Goal: Task Accomplishment & Management: Manage account settings

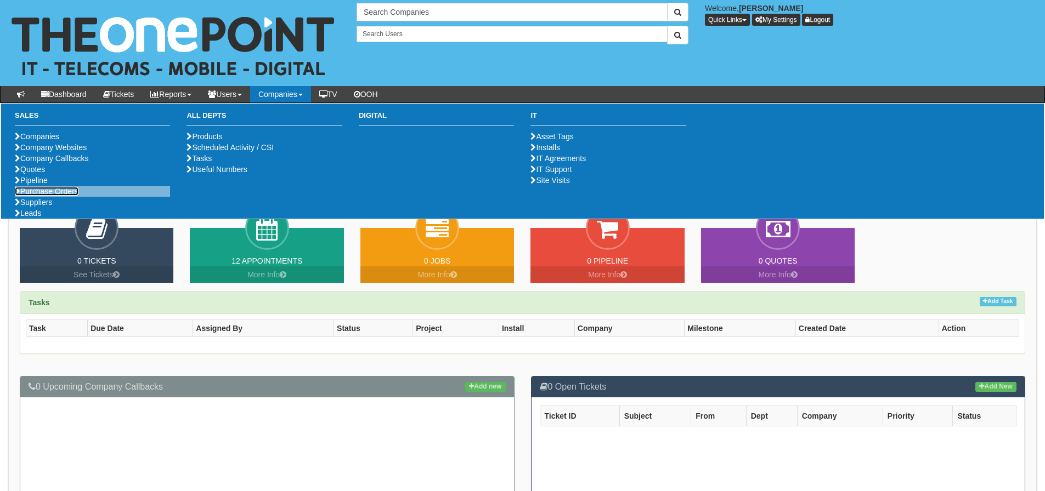
click at [40, 196] on link "Purchase Orders" at bounding box center [47, 191] width 64 height 9
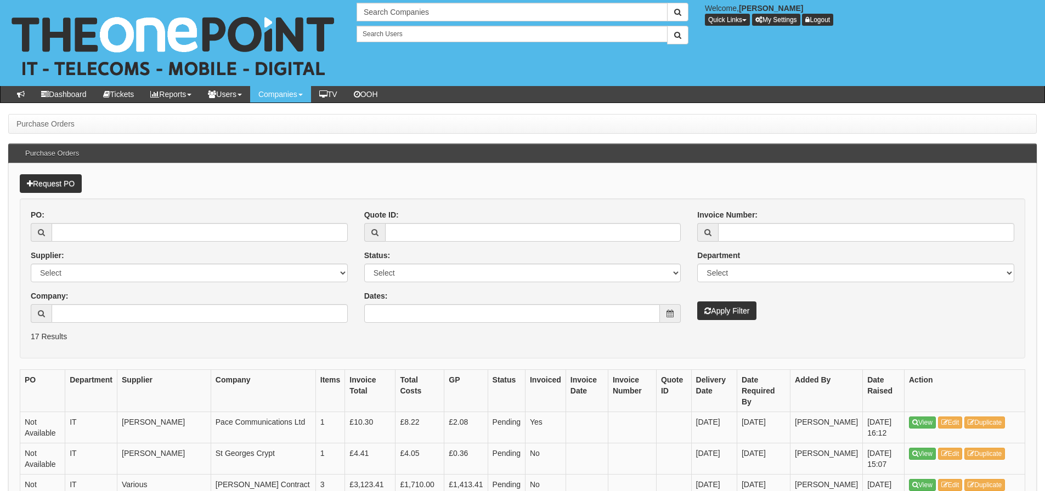
click at [191, 324] on div "PO: Supplier: Select 123 REG.co.uk 1Password 3 4Gon AA Jones Electric Ltd Abzor…" at bounding box center [188, 270] width 333 height 122
click at [212, 309] on input "Company:" at bounding box center [200, 313] width 296 height 19
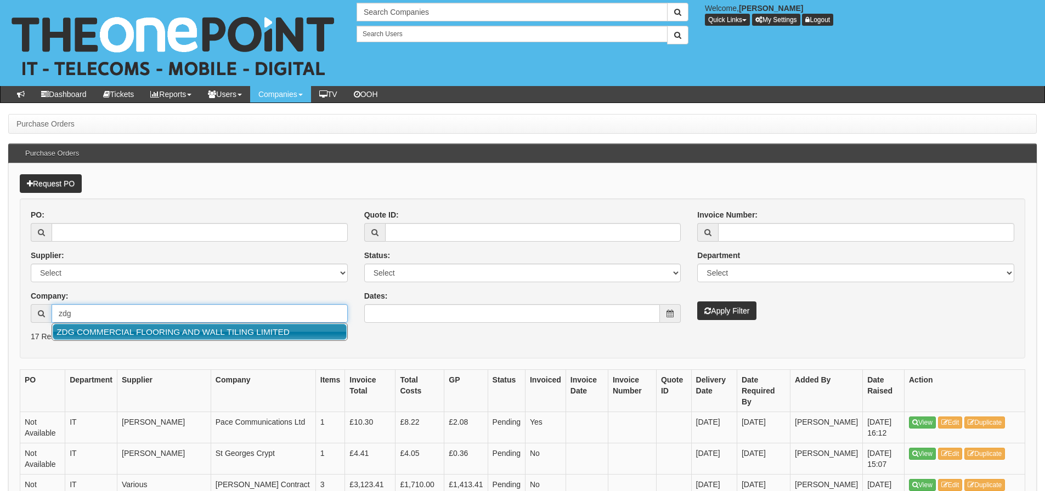
click at [204, 332] on link "ZDG COMMERCIAL FLOORING AND WALL TILING LIMITED" at bounding box center [200, 332] width 294 height 16
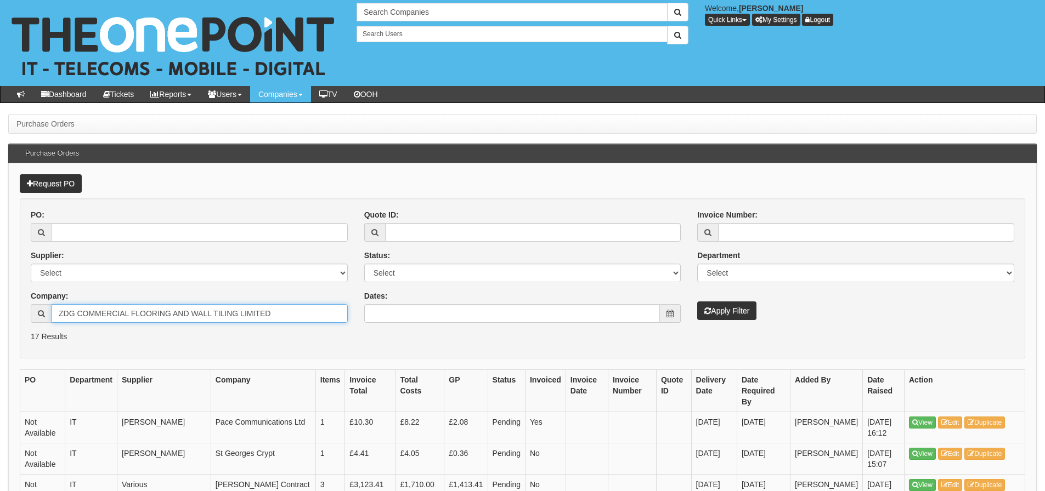
type input "ZDG COMMERCIAL FLOORING AND WALL TILING LIMITED"
click at [704, 310] on icon "submit" at bounding box center [707, 311] width 7 height 8
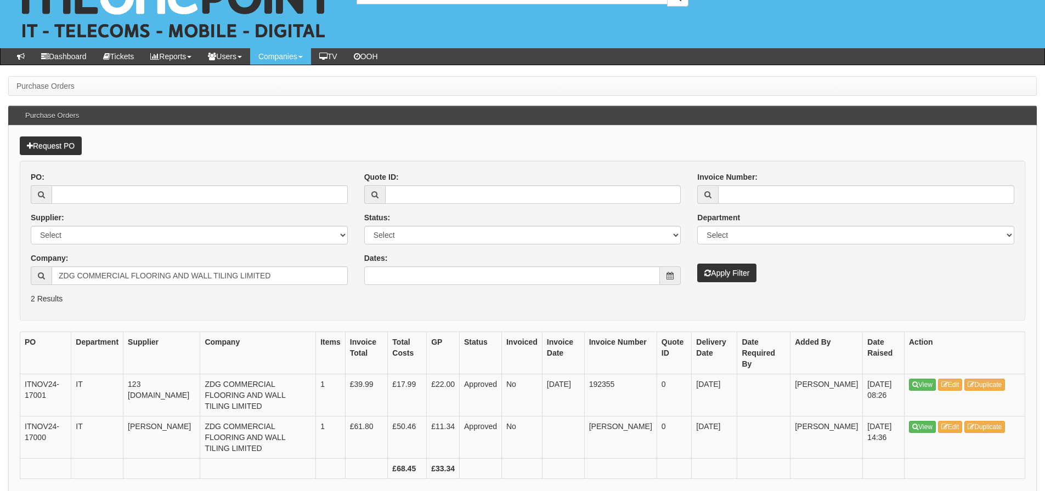
scroll to position [59, 0]
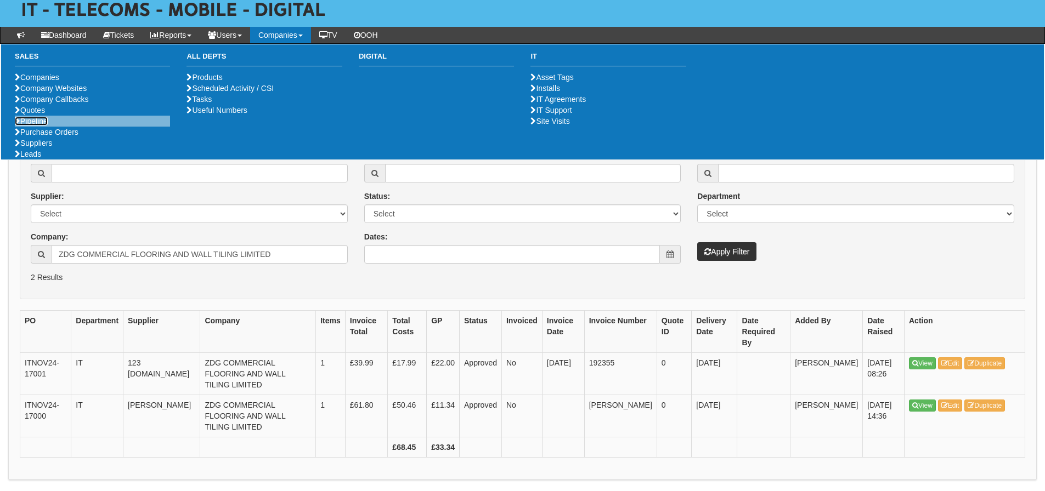
click at [32, 126] on link "Pipeline" at bounding box center [31, 121] width 33 height 9
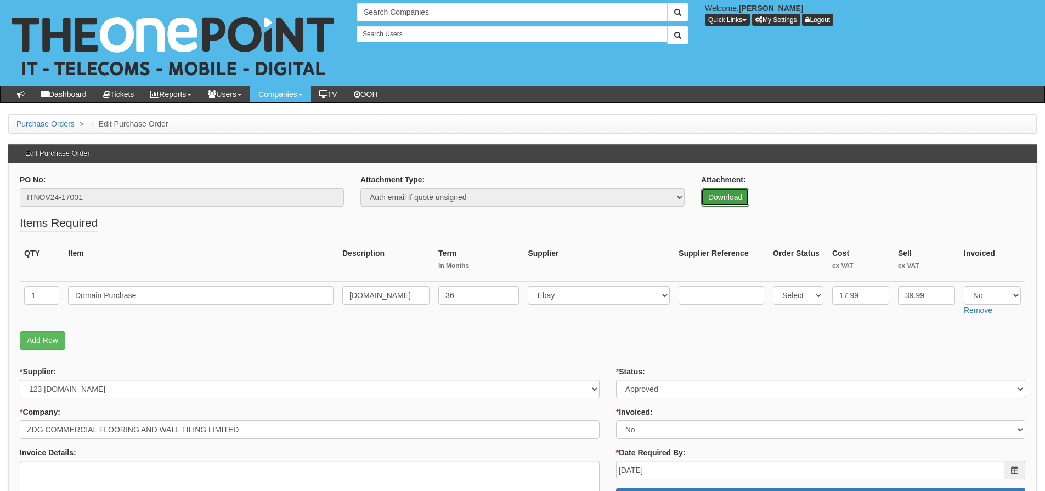
click at [709, 197] on link "Download" at bounding box center [725, 197] width 48 height 19
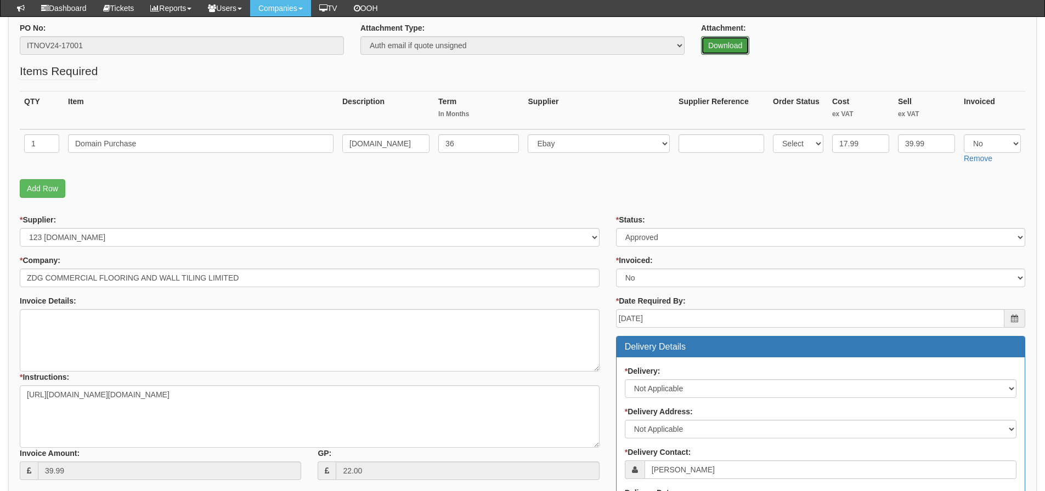
scroll to position [97, 0]
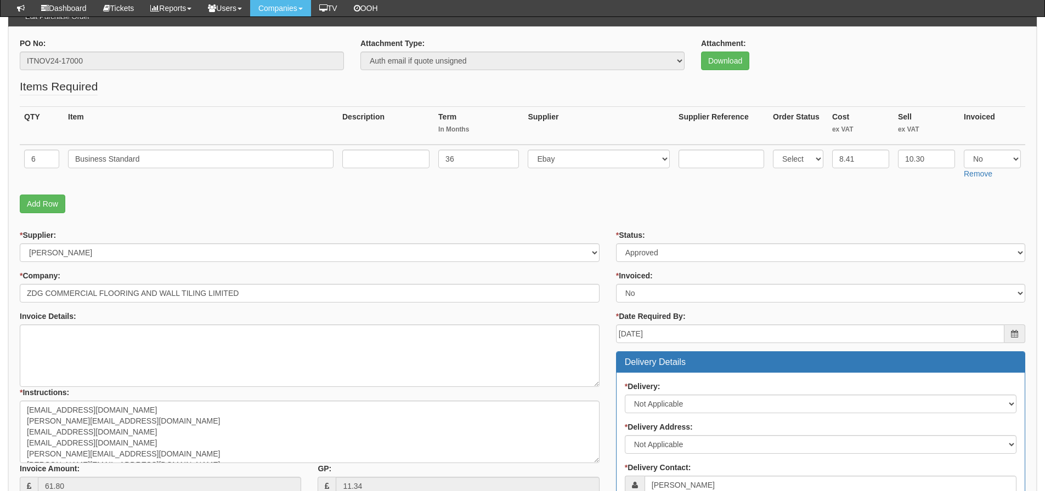
scroll to position [97, 0]
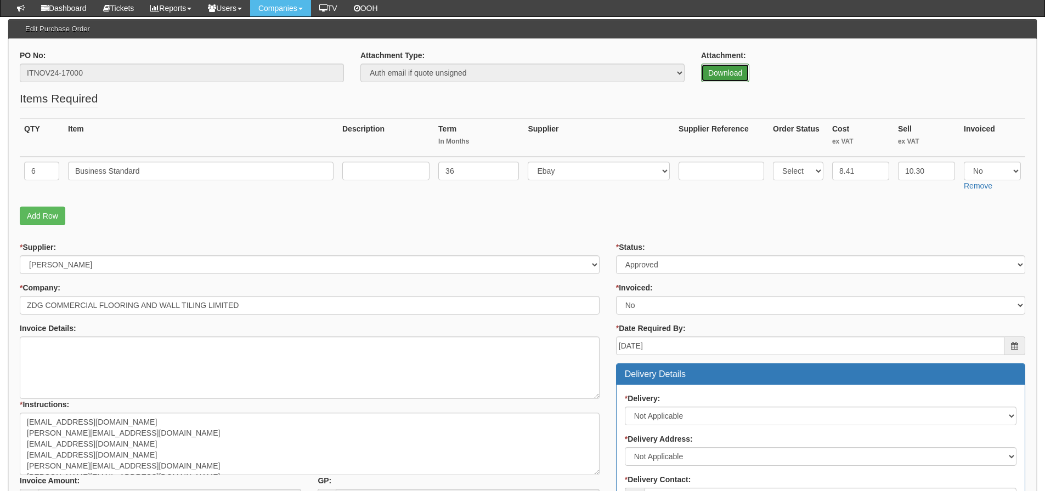
click at [741, 70] on link "Download" at bounding box center [725, 73] width 48 height 19
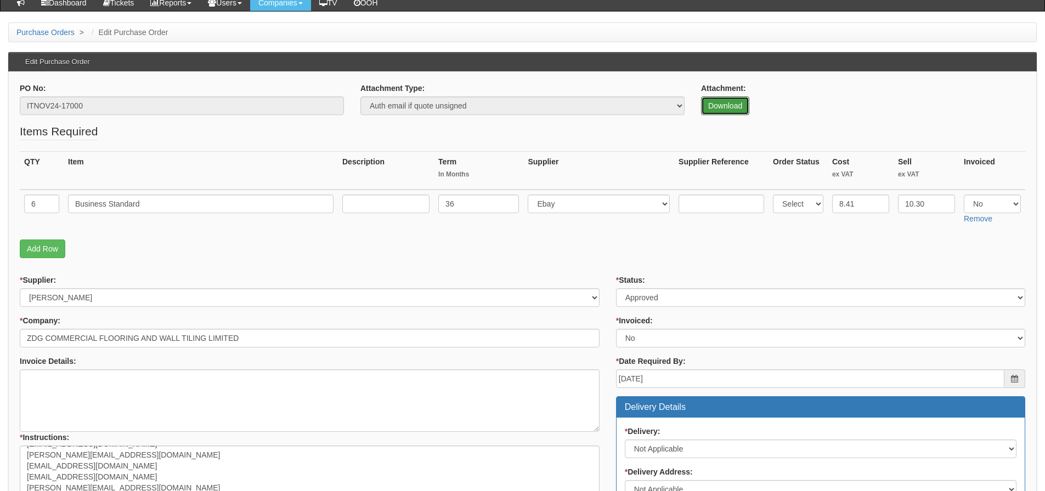
scroll to position [0, 0]
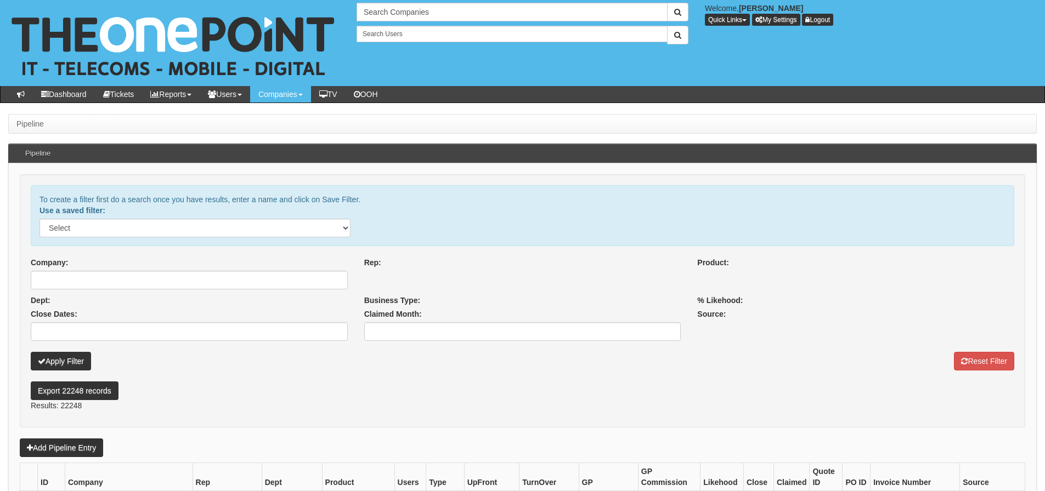
select select
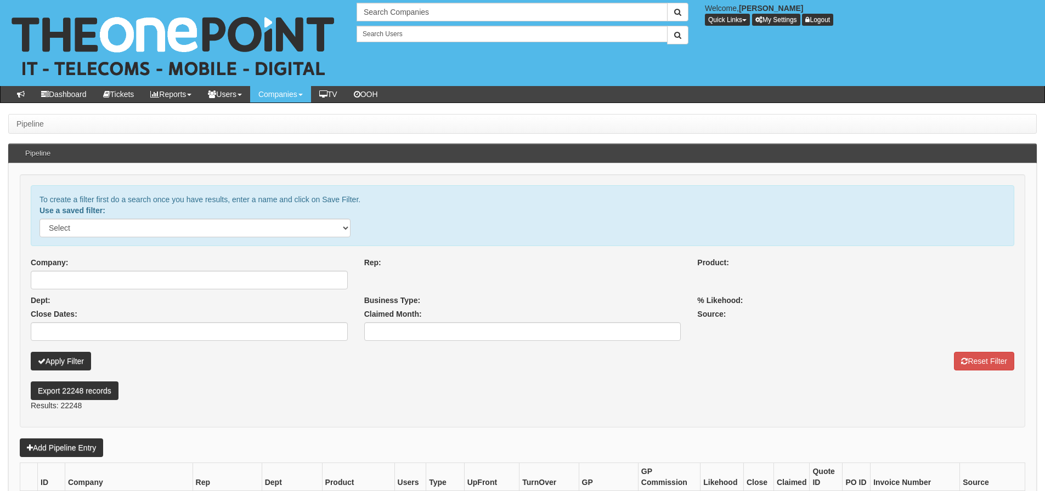
select select
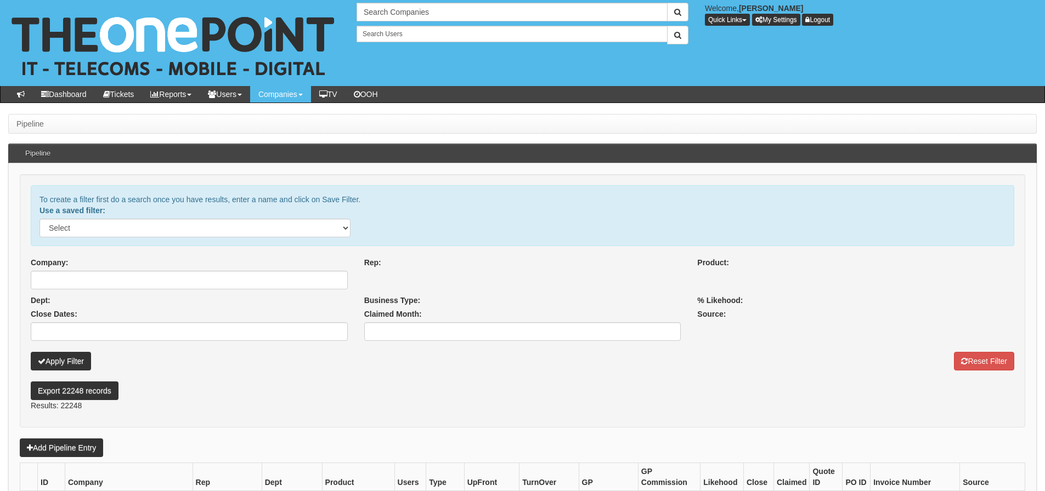
select select
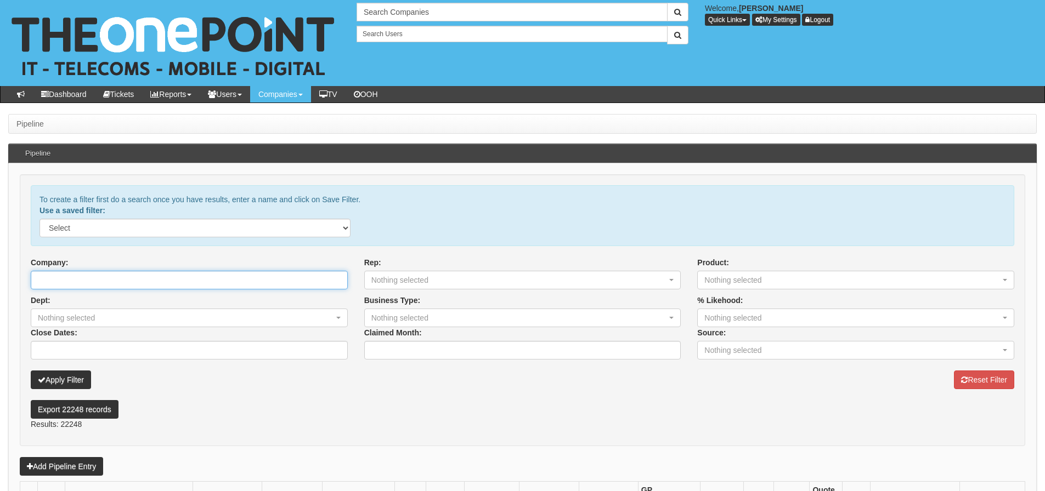
click at [259, 279] on input "Company:" at bounding box center [189, 280] width 317 height 19
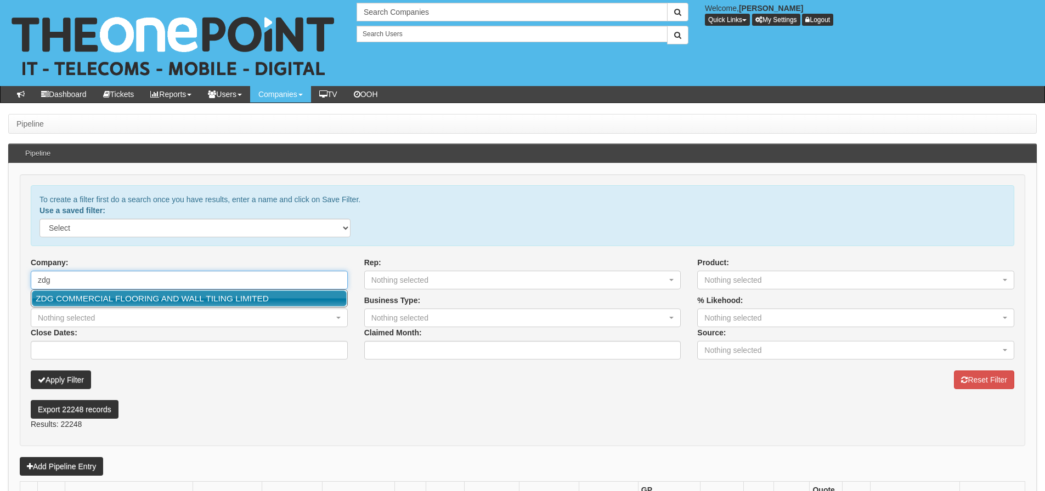
click at [244, 298] on link "ZDG COMMERCIAL FLOORING AND WALL TILING LIMITED" at bounding box center [189, 299] width 315 height 16
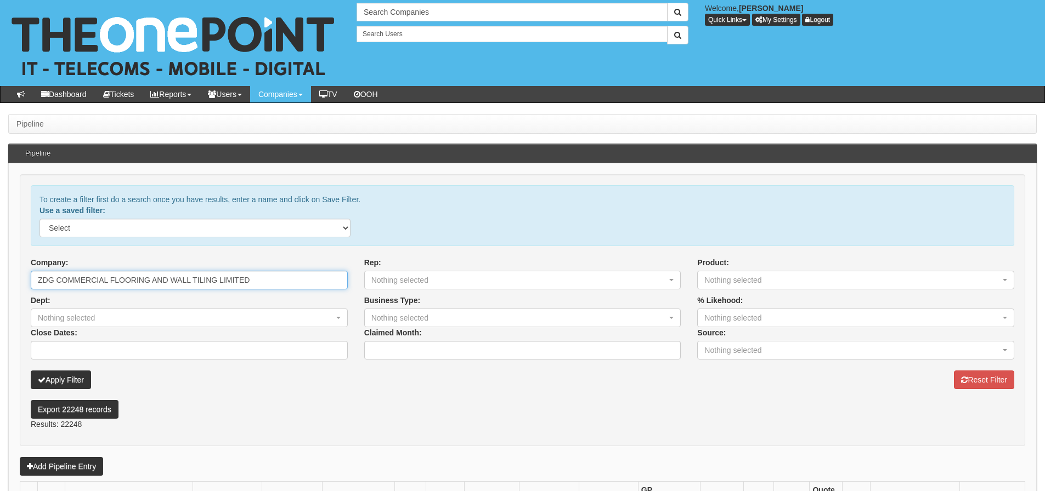
type input "ZDG COMMERCIAL FLOORING AND WALL TILING LIMITED"
click at [55, 375] on button "Apply Filter" at bounding box center [61, 380] width 60 height 19
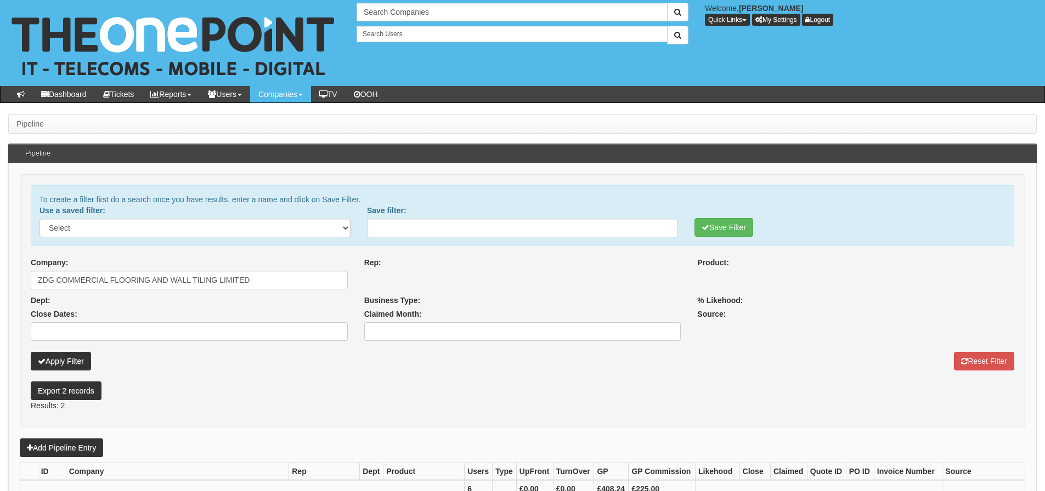
select select
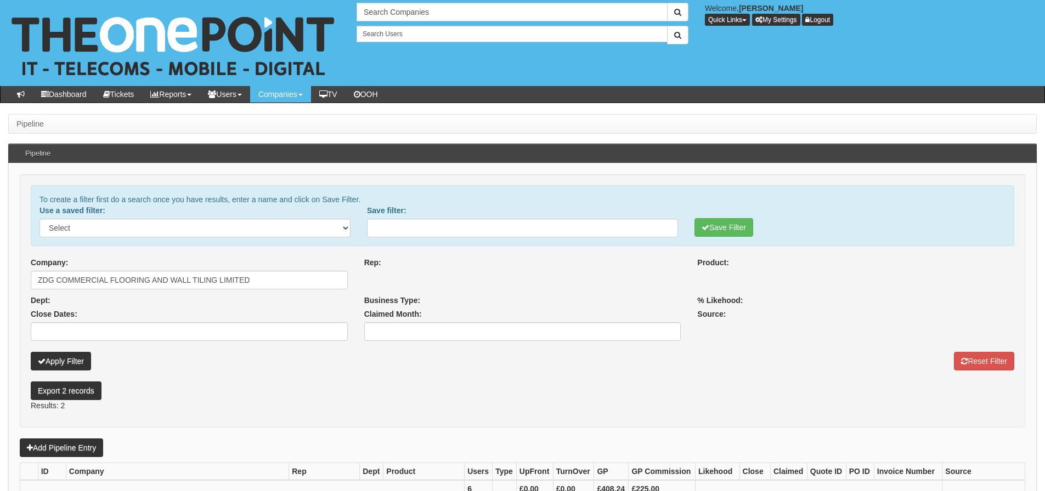
select select
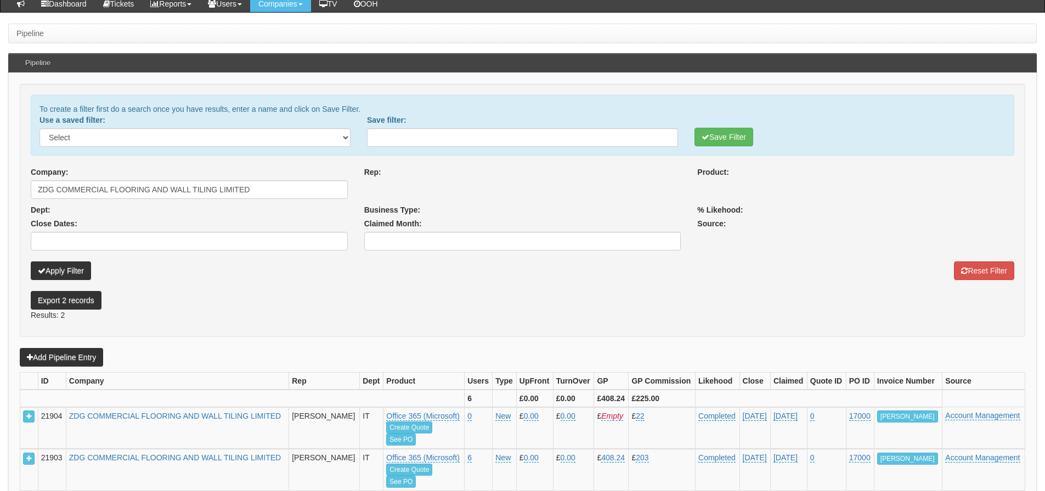
scroll to position [110, 0]
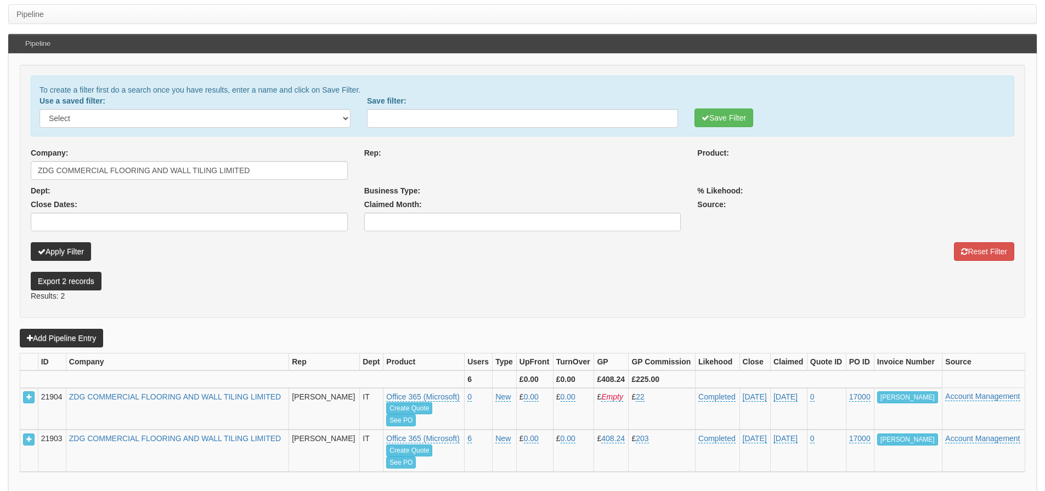
select select
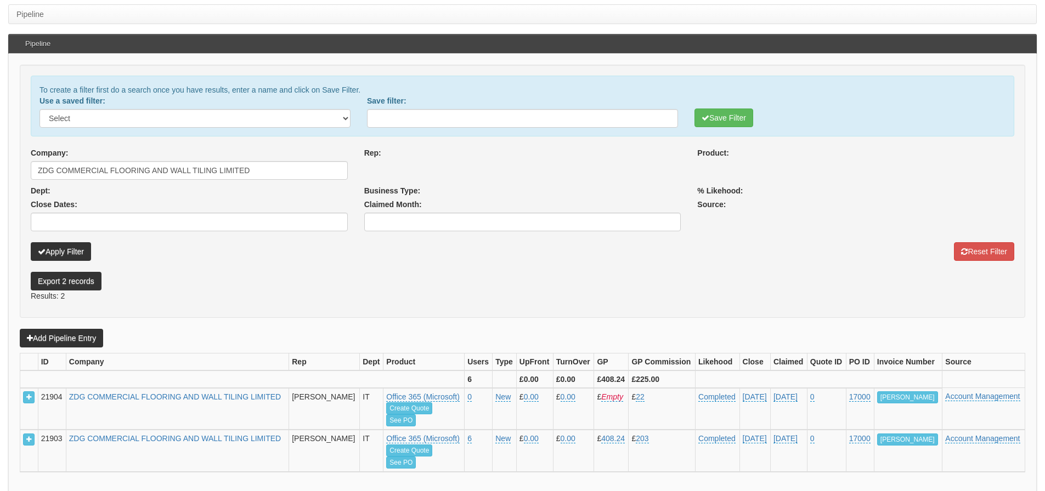
select select
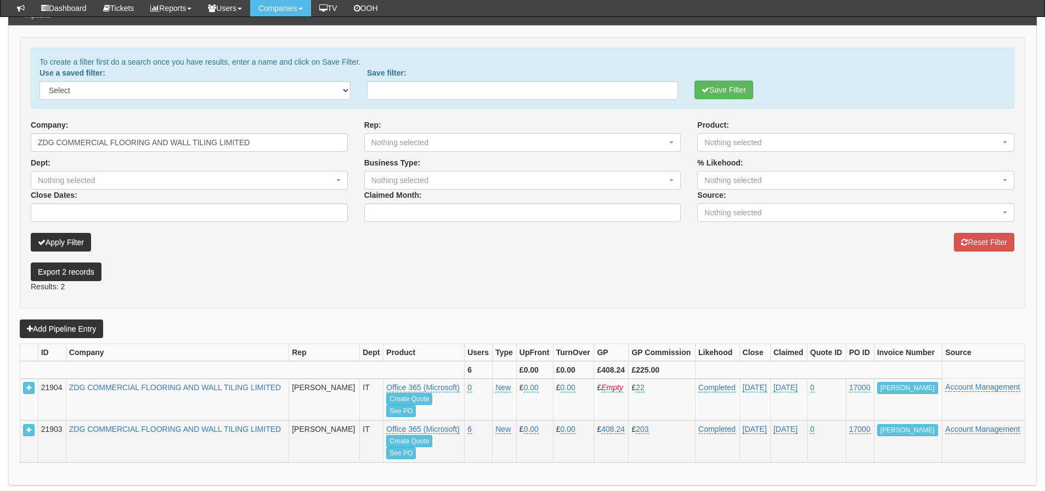
click at [236, 440] on td "ZDG COMMERCIAL FLOORING AND WALL TILING LIMITED" at bounding box center [177, 442] width 223 height 42
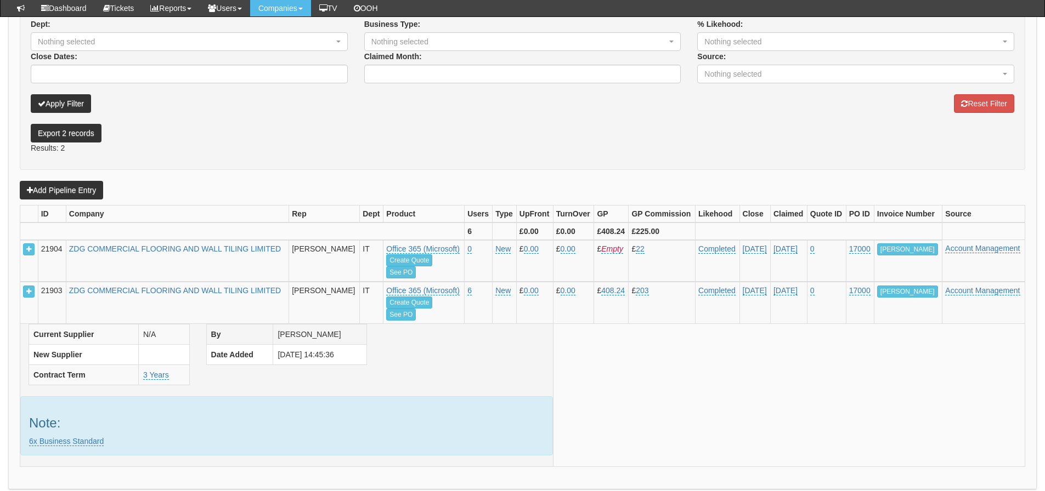
scroll to position [274, 0]
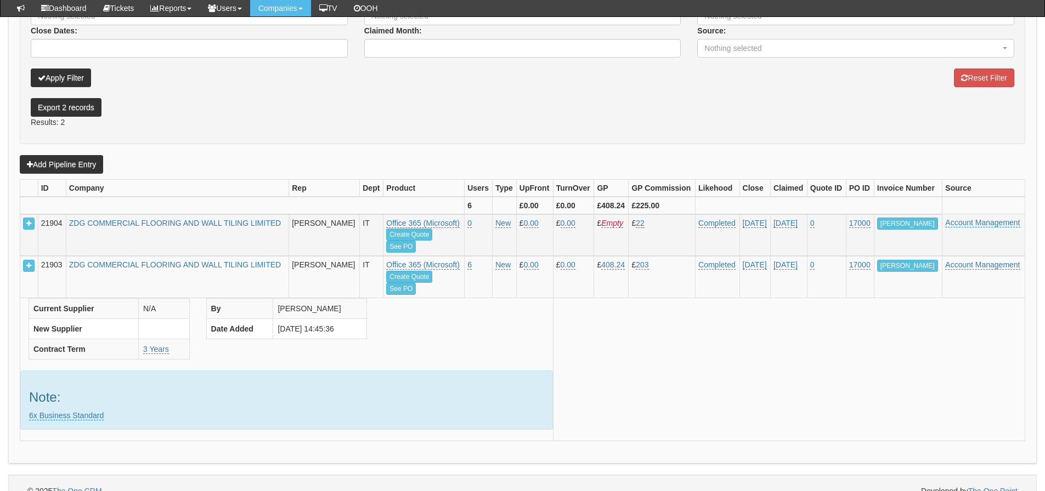
click at [256, 251] on td "ZDG COMMERCIAL FLOORING AND WALL TILING LIMITED" at bounding box center [177, 235] width 223 height 42
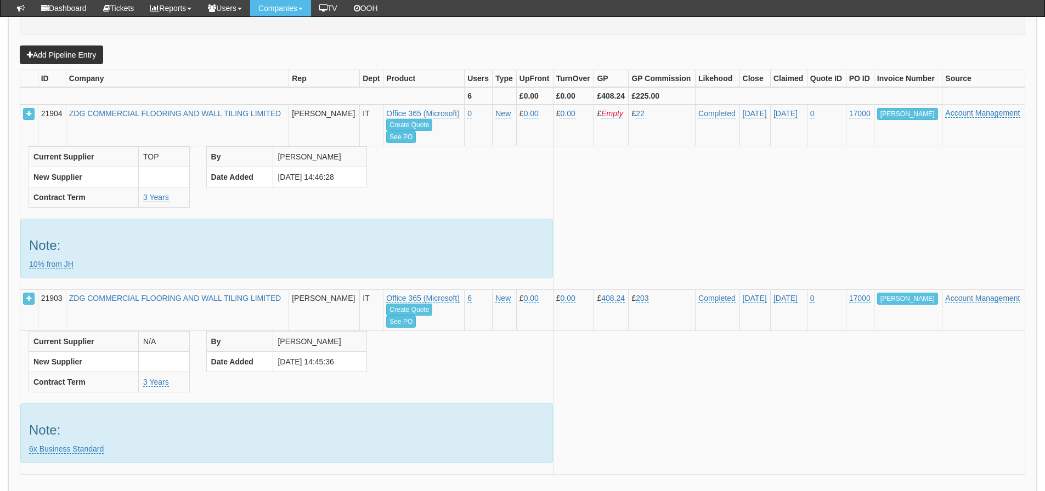
scroll to position [434, 0]
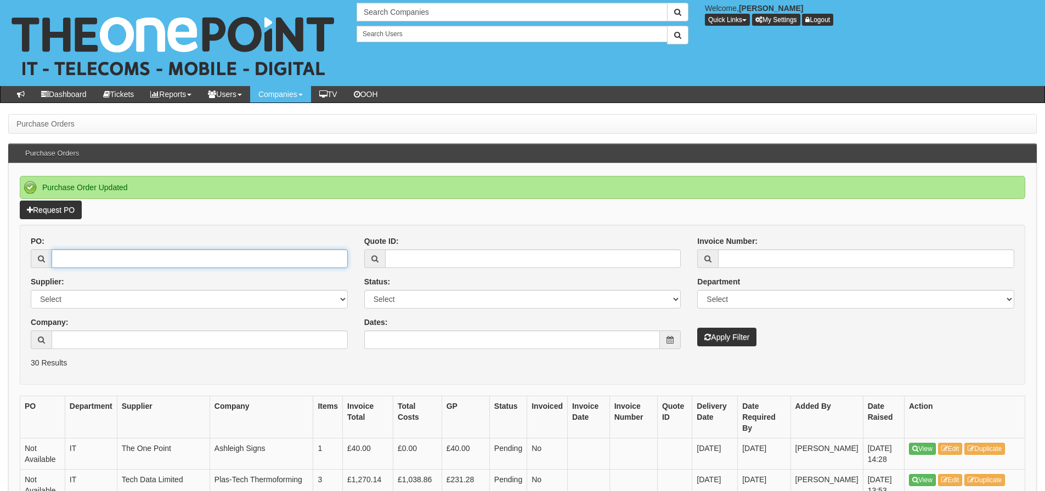
click at [216, 262] on input "PO:" at bounding box center [200, 259] width 296 height 19
type input "19605"
click at [697, 328] on button "Apply Filter" at bounding box center [726, 337] width 59 height 19
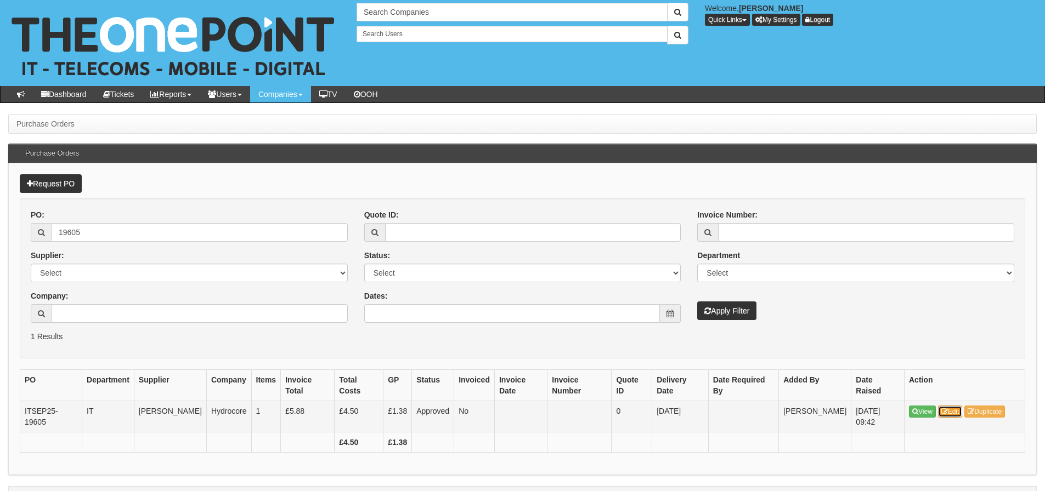
click at [950, 406] on link "Edit" at bounding box center [950, 412] width 25 height 12
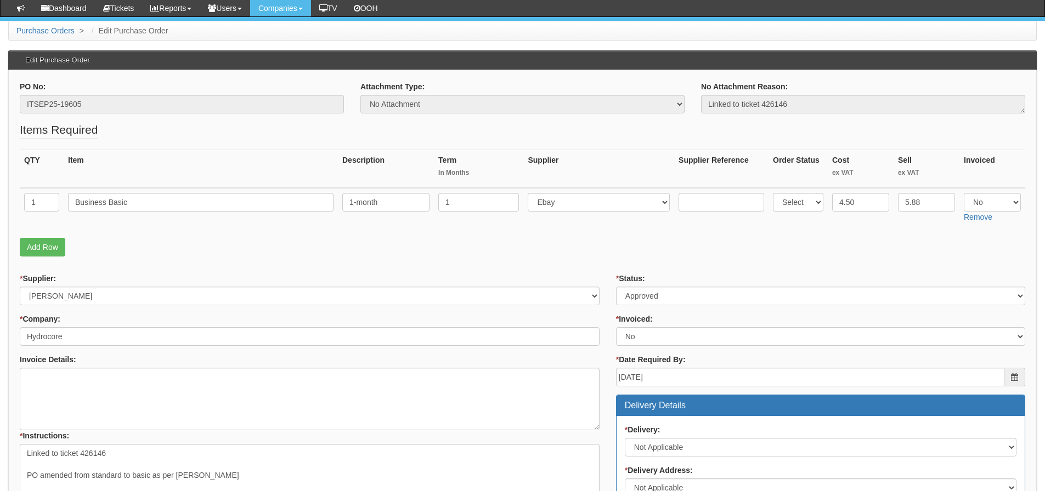
scroll to position [110, 0]
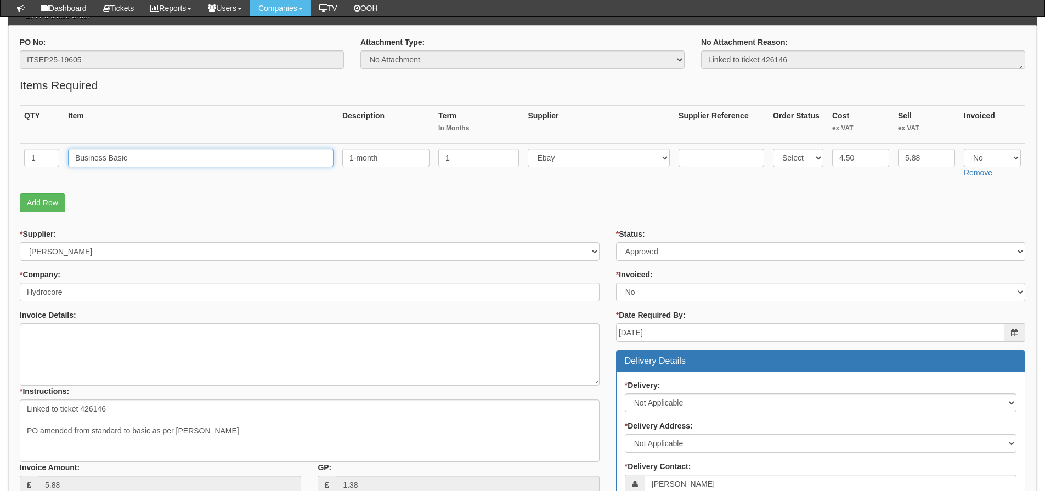
drag, startPoint x: 160, startPoint y: 156, endPoint x: 110, endPoint y: 176, distance: 54.4
click at [110, 176] on td "Business Basic" at bounding box center [201, 163] width 274 height 39
type input "Business Standard"
drag, startPoint x: 869, startPoint y: 162, endPoint x: 807, endPoint y: 189, distance: 68.0
click at [806, 189] on fieldset "Items Required QTY Item Description Term In Months Supplier Supplier Reference …" at bounding box center [522, 147] width 1005 height 140
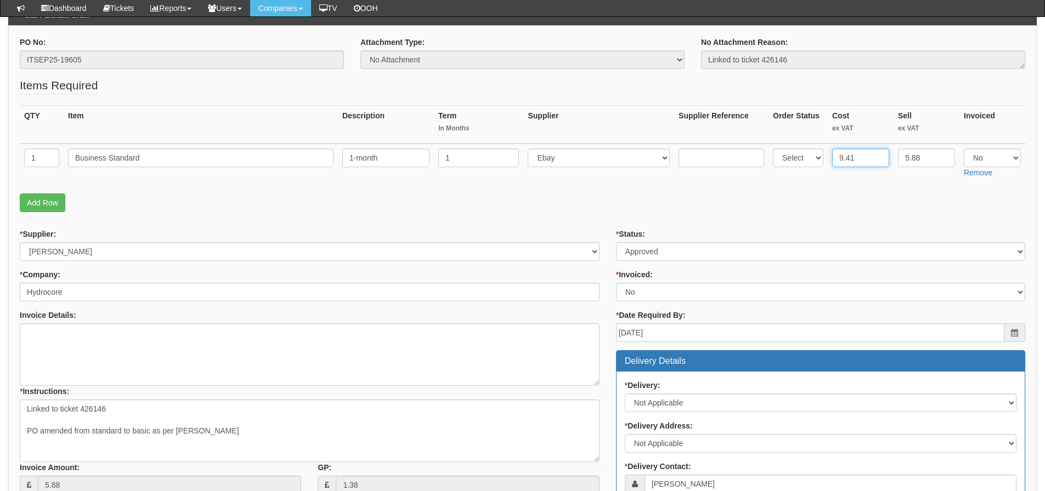
type input "9.41"
type input "12.36"
click at [702, 187] on fieldset "Items Required QTY Item Description Term In Months Supplier Supplier Reference …" at bounding box center [522, 147] width 1005 height 140
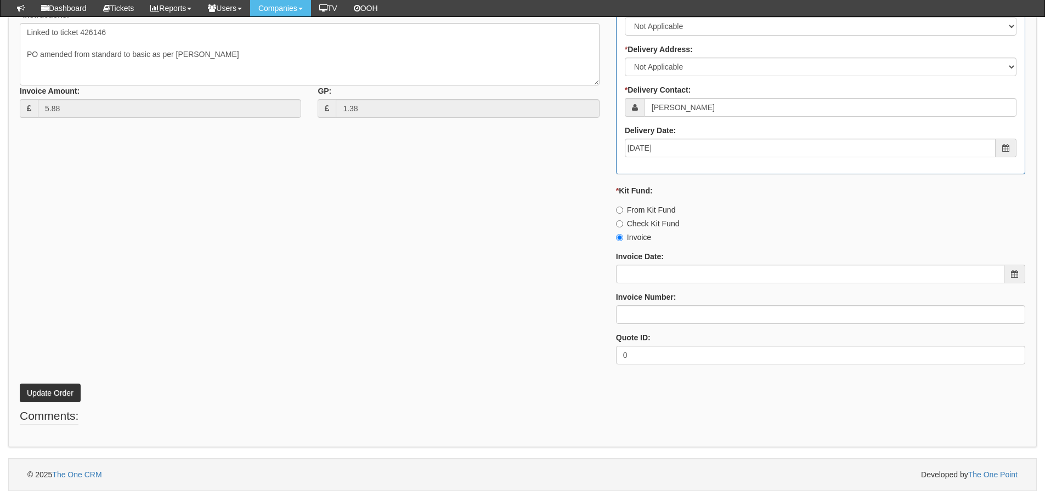
scroll to position [212, 0]
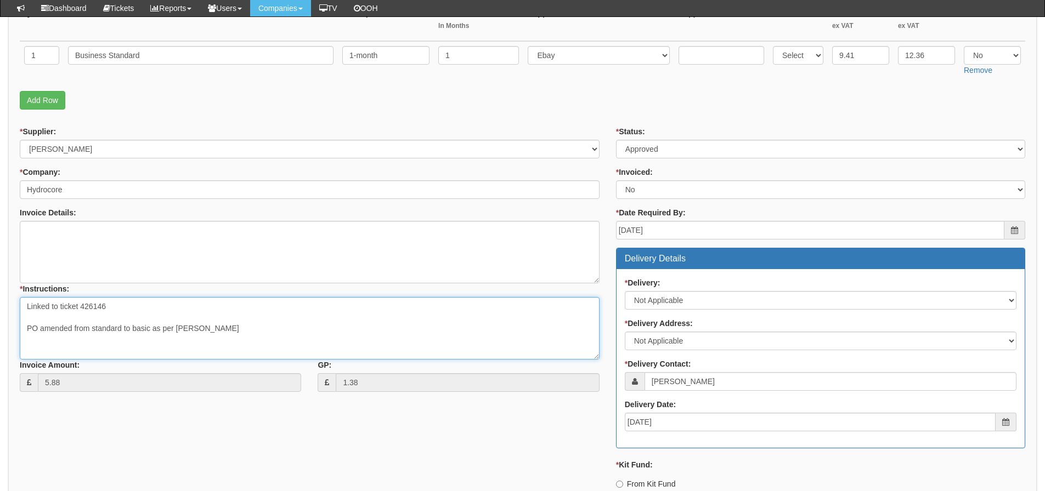
click at [236, 337] on textarea "Linked to ticket 426146 PO amended from standard to basic as per JK - EH" at bounding box center [310, 328] width 580 height 63
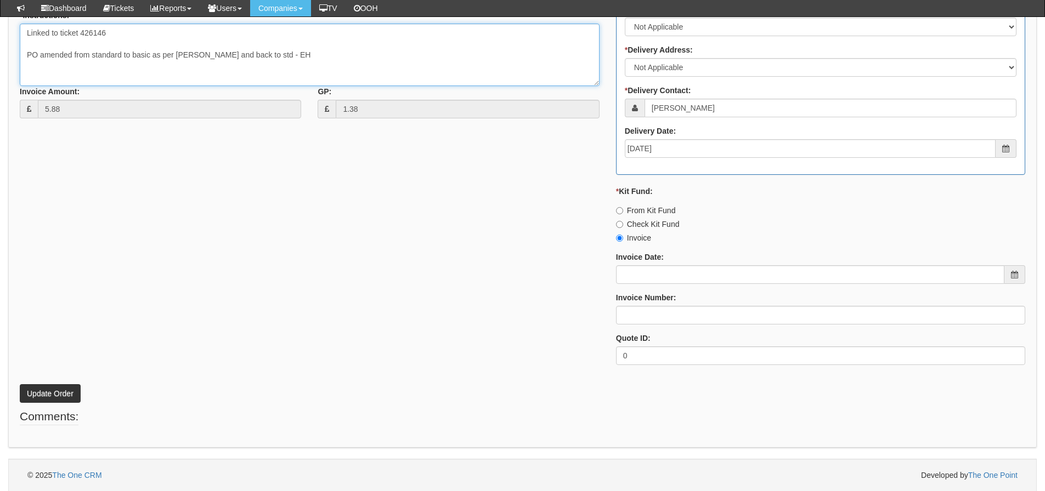
scroll to position [486, 0]
type textarea "Linked to ticket 426146 PO amended from standard to basic as per JK - EH and ba…"
click at [54, 397] on button "Update Order" at bounding box center [50, 393] width 61 height 19
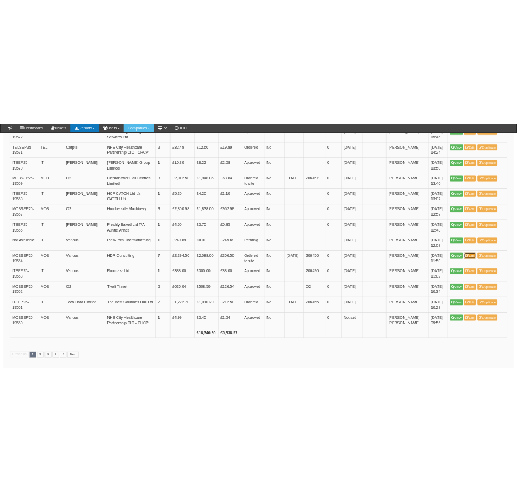
scroll to position [2585, 0]
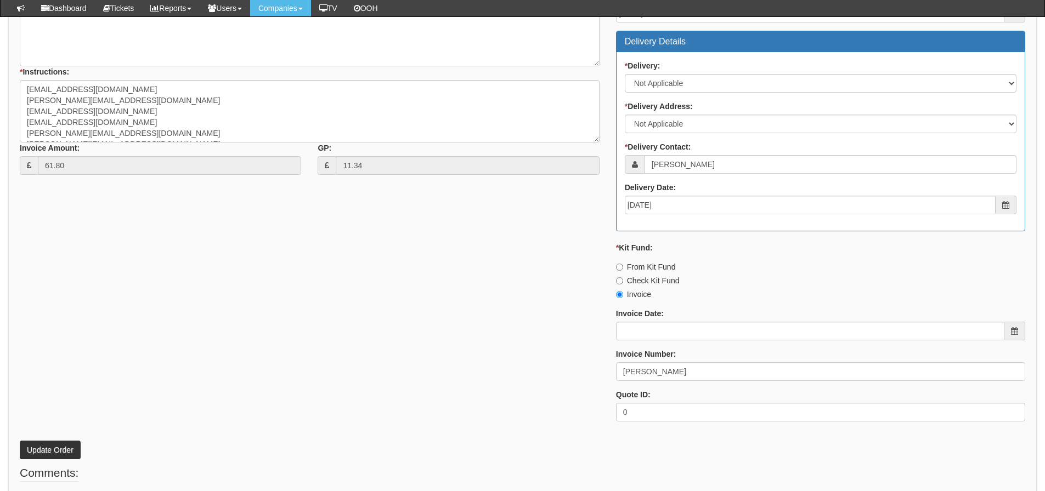
scroll to position [439, 0]
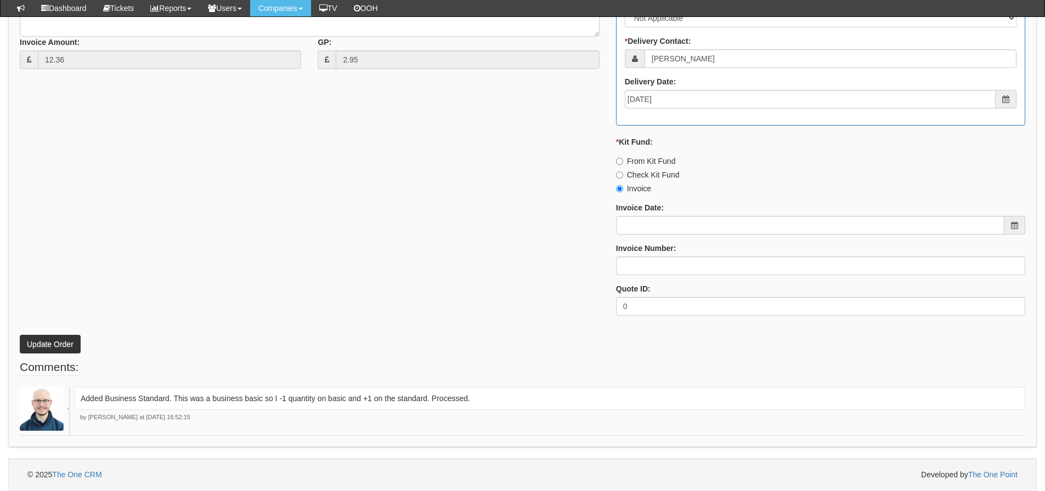
scroll to position [480, 0]
